Goal: Find specific page/section: Find specific page/section

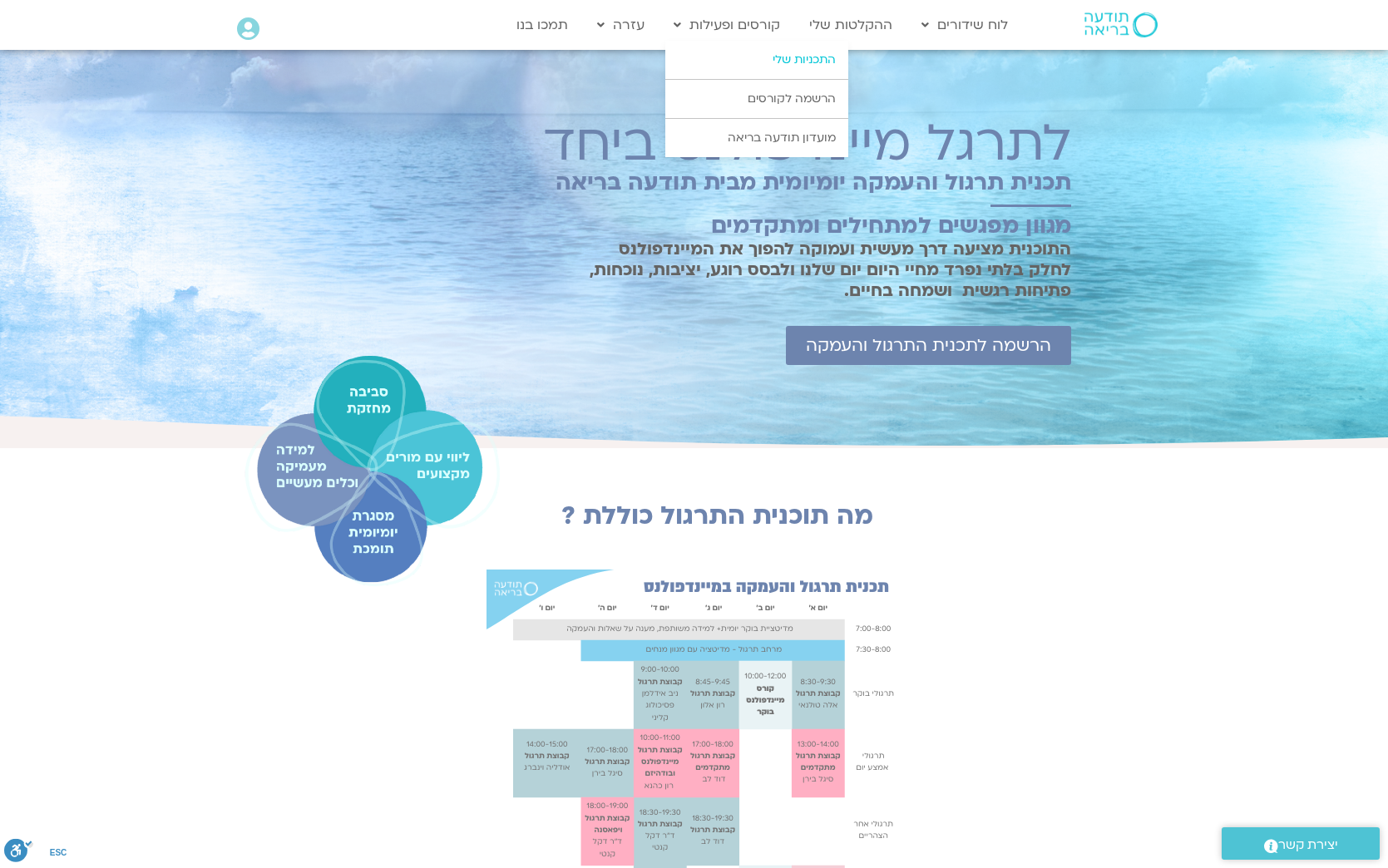
click at [799, 60] on link "התכניות שלי" at bounding box center [756, 59] width 183 height 38
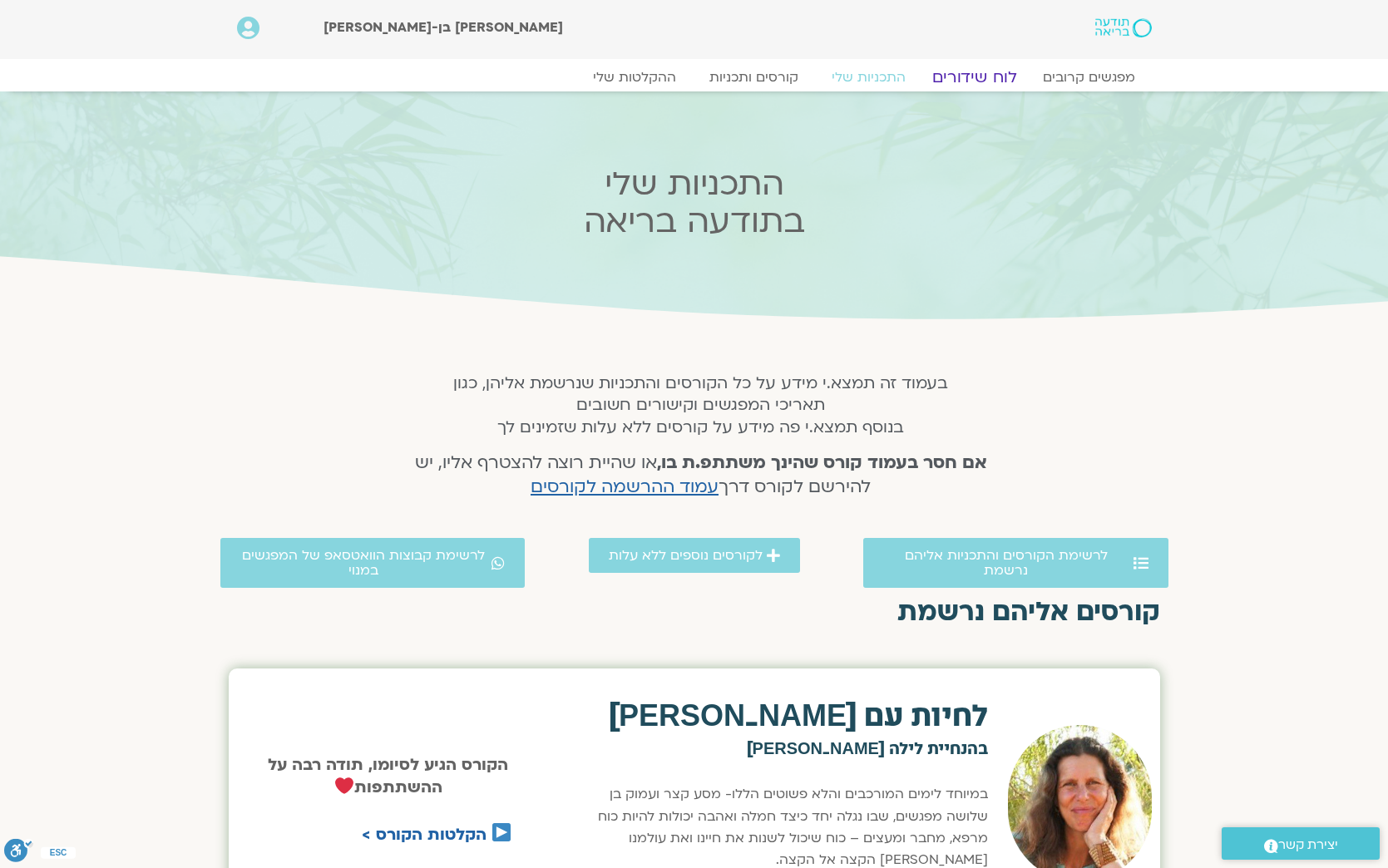
click at [977, 77] on link "לוח שידורים" at bounding box center [973, 77] width 125 height 20
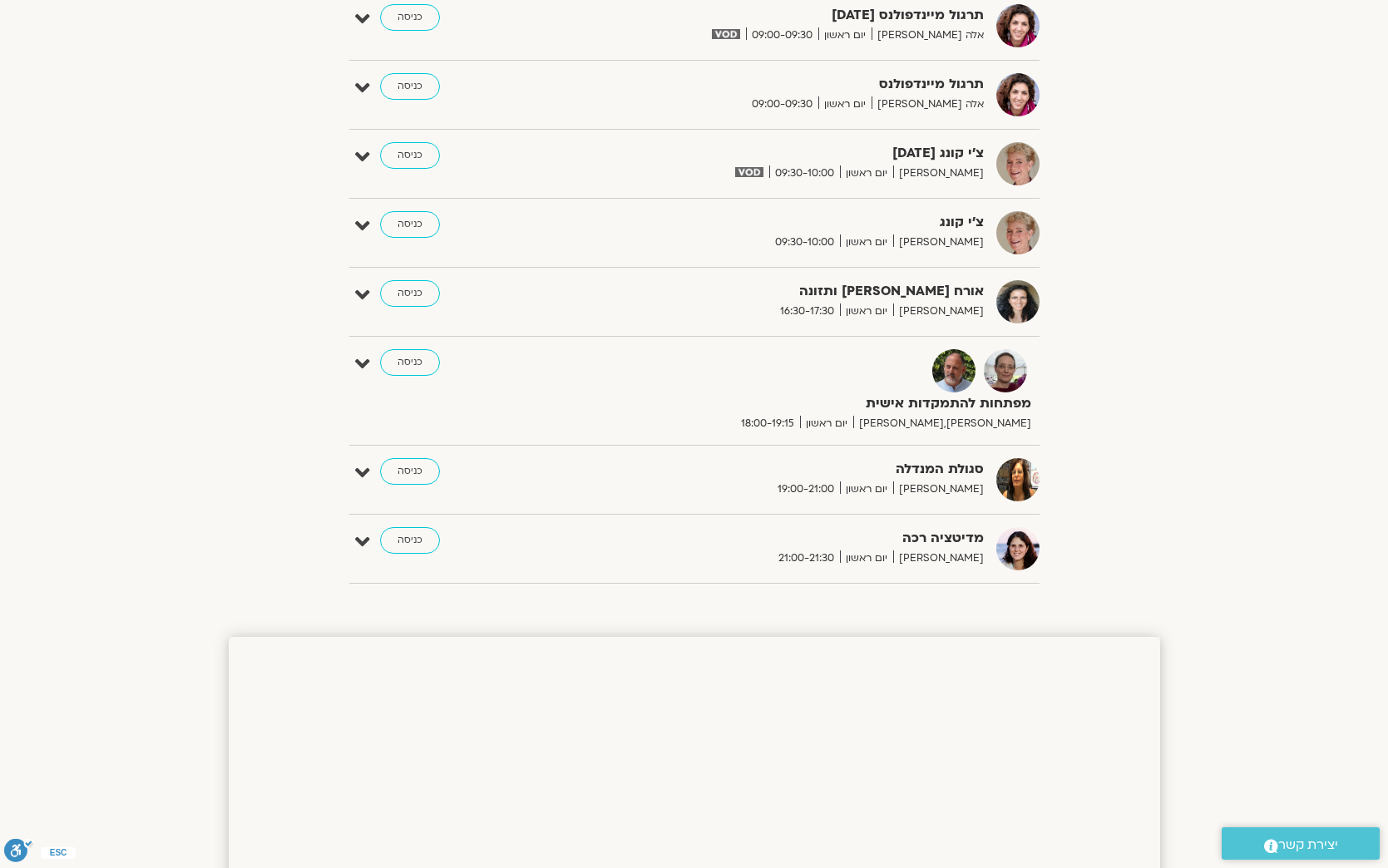
scroll to position [959, 0]
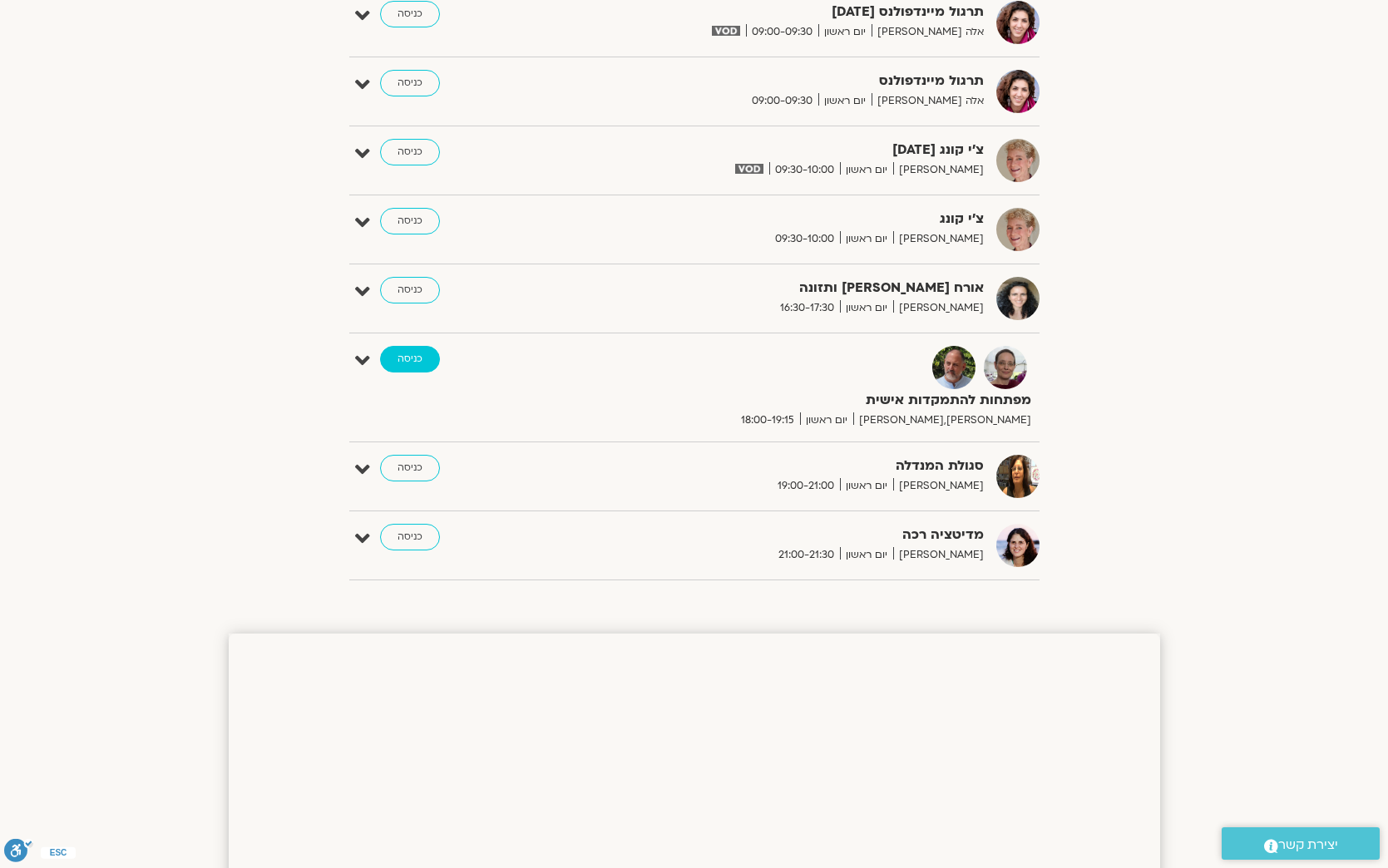
click at [416, 356] on link "כניסה" at bounding box center [410, 359] width 60 height 26
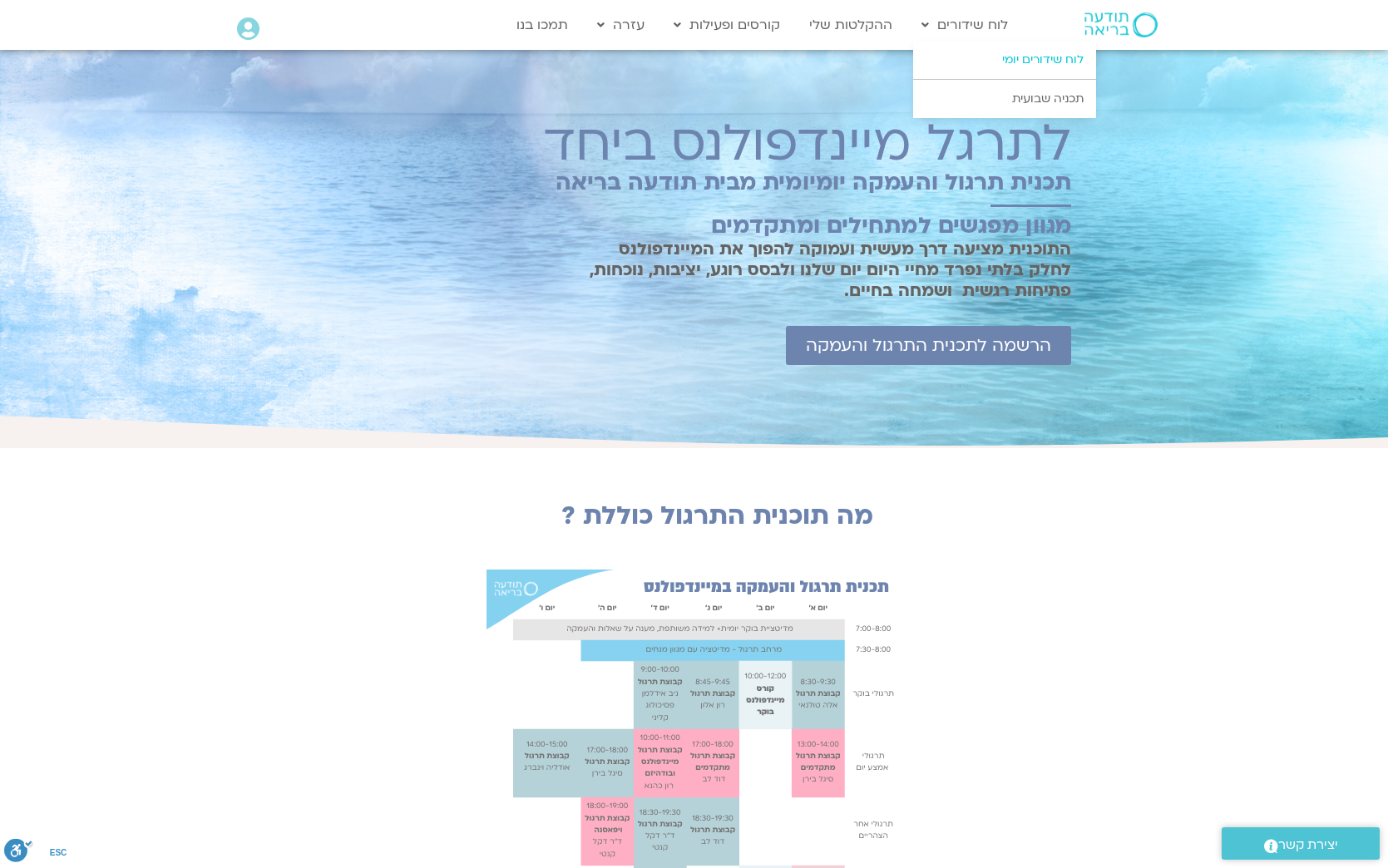
click at [1037, 58] on link "לוח שידורים יומי" at bounding box center [1005, 59] width 183 height 38
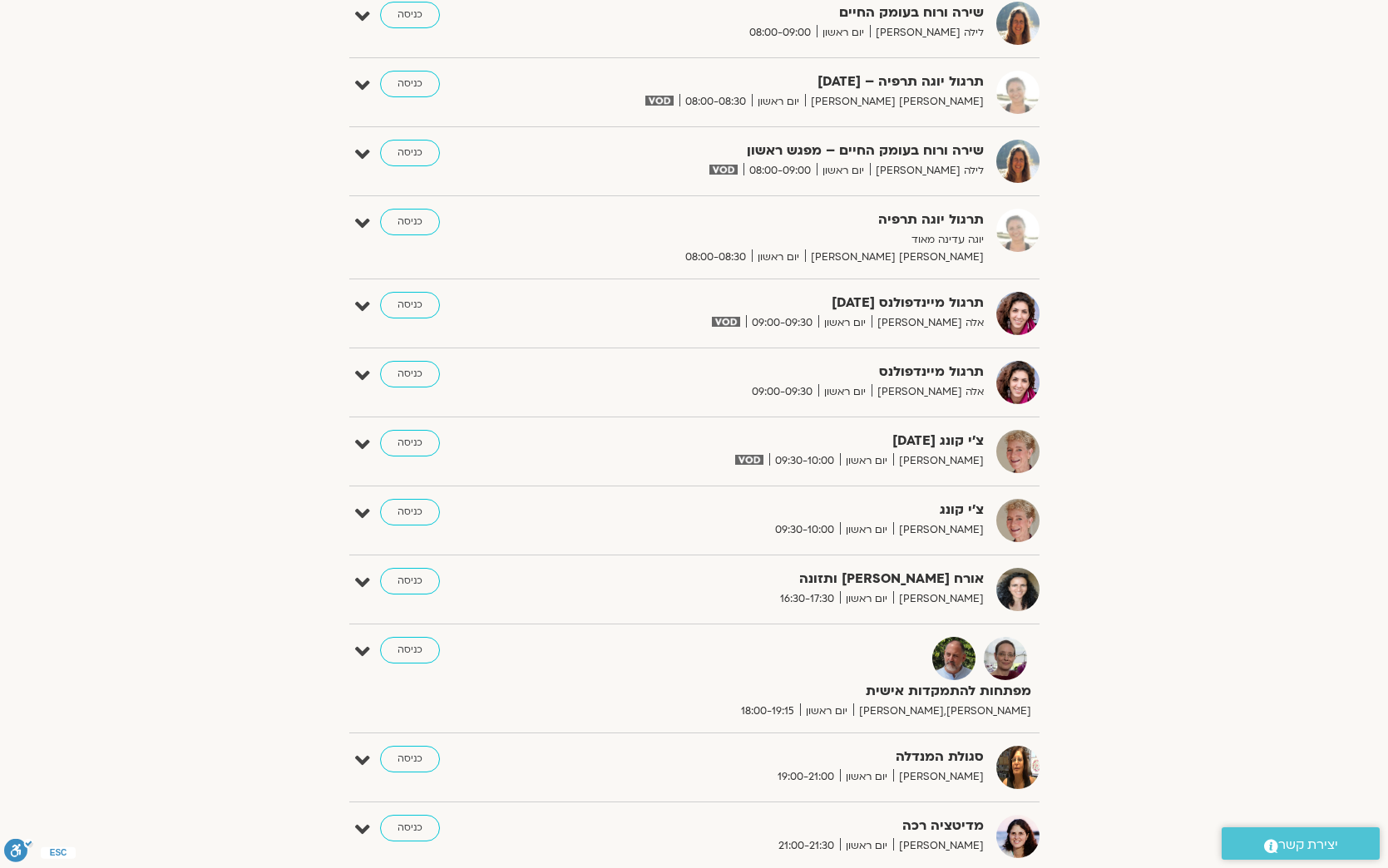
scroll to position [708, 0]
